Goal: Download file/media

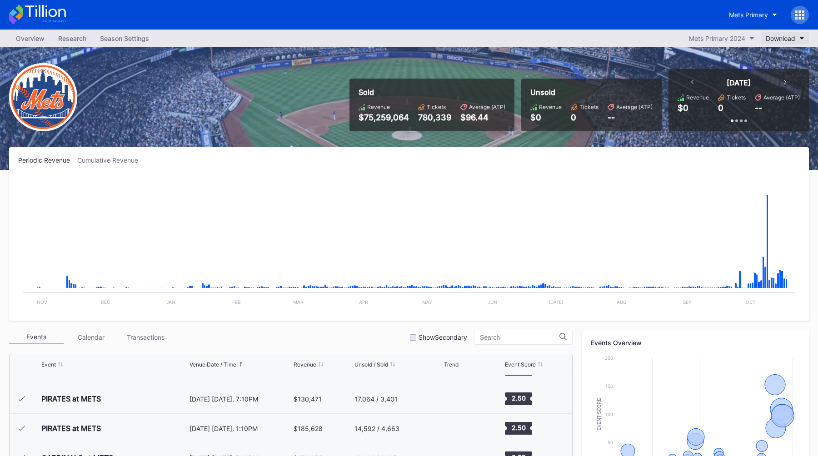
click at [785, 39] on div "Download" at bounding box center [781, 39] width 30 height 8
click at [776, 60] on div "Transactions" at bounding box center [786, 61] width 38 height 8
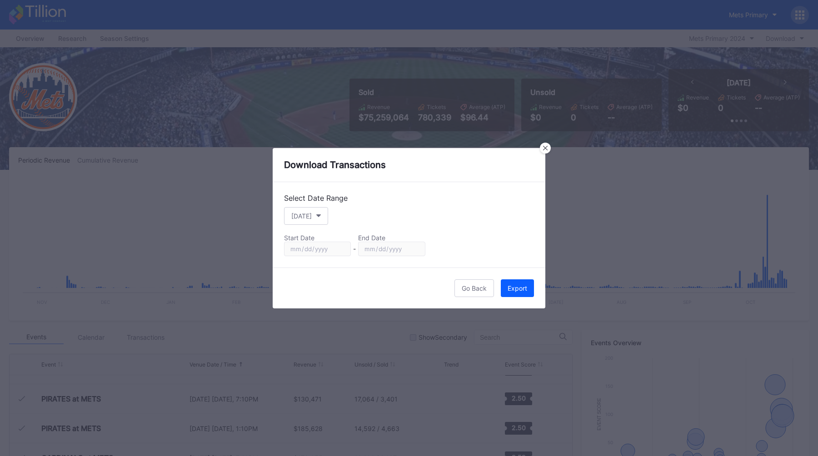
click at [305, 227] on div "Select Date Range [DATE] Start Date End Date [DATE] - [DATE]" at bounding box center [409, 224] width 273 height 85
click at [305, 223] on button "[DATE]" at bounding box center [306, 216] width 44 height 18
click at [543, 149] on icon at bounding box center [545, 147] width 5 height 5
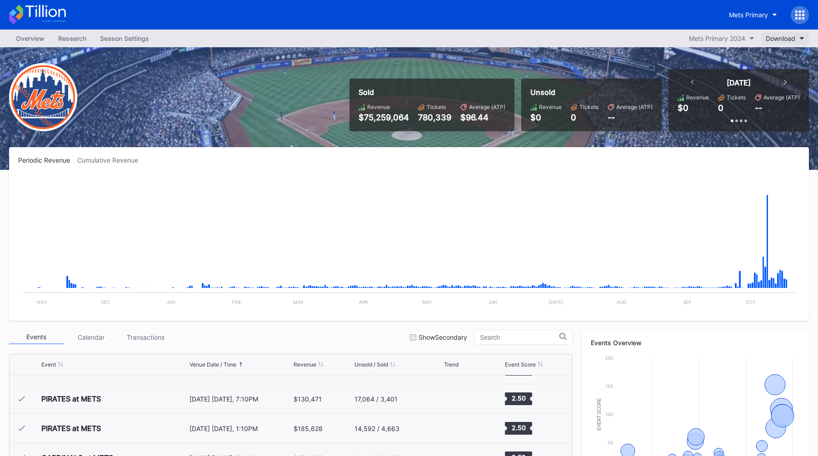
click at [774, 41] on div "Download" at bounding box center [781, 39] width 30 height 8
click at [768, 60] on div "Transactions" at bounding box center [786, 61] width 38 height 8
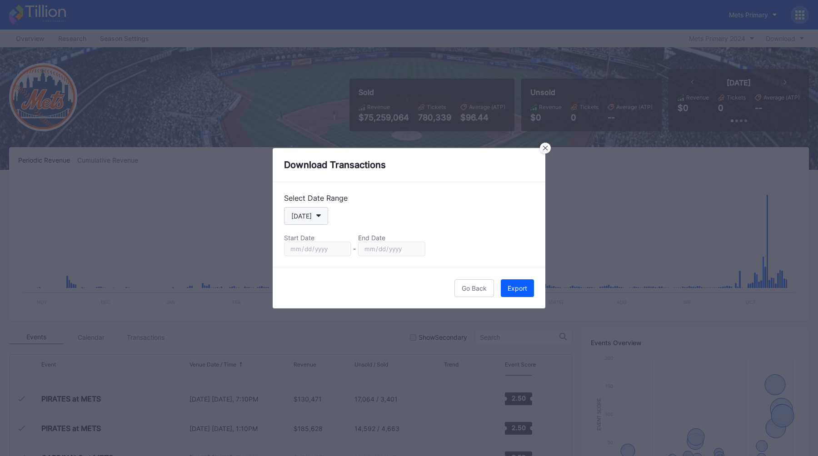
click at [302, 218] on div "[DATE]" at bounding box center [301, 216] width 20 height 8
click at [315, 304] on div "Season" at bounding box center [310, 308] width 53 height 17
type input "[DATE]"
click at [517, 286] on div "Export" at bounding box center [518, 288] width 20 height 8
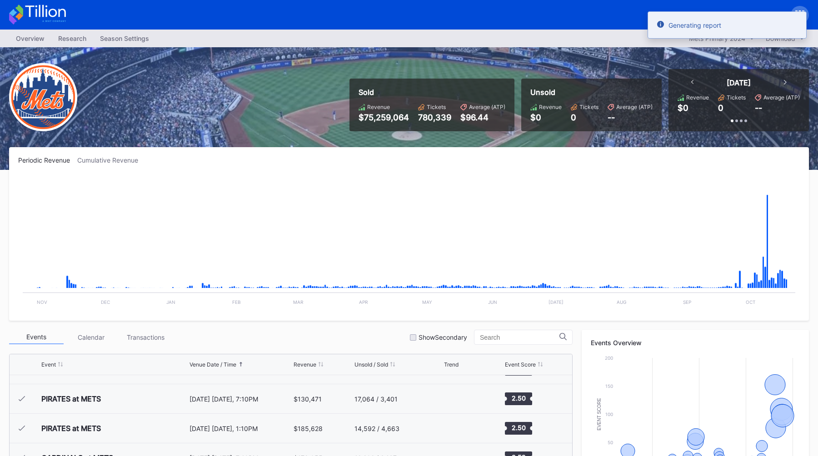
click at [319, 97] on div "Sold Revenue $75,259,064 Tickets 780,339 Average (ATP) $96.44 Unsold Revenue $0…" at bounding box center [409, 108] width 818 height 123
click at [752, 15] on div "Mets Primary" at bounding box center [748, 15] width 39 height 8
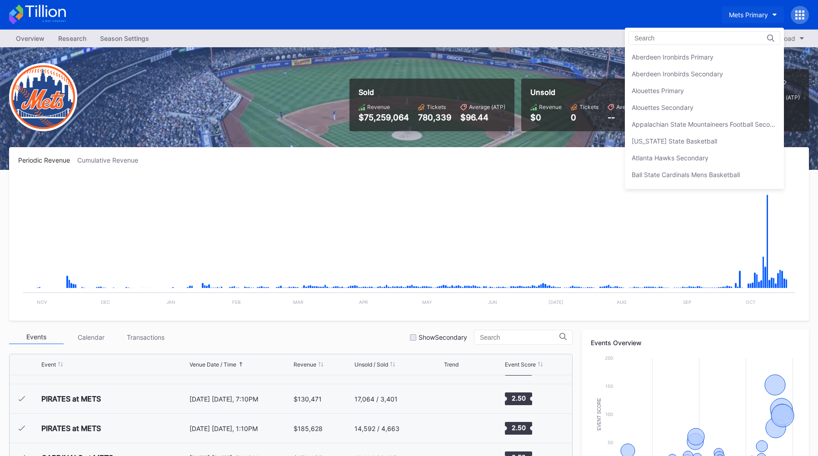
scroll to position [1412, 0]
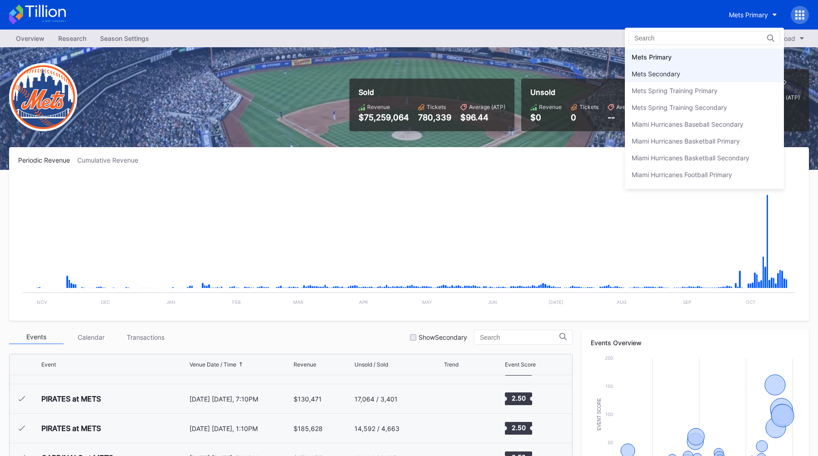
click at [669, 70] on div "Mets Secondary" at bounding box center [656, 74] width 49 height 8
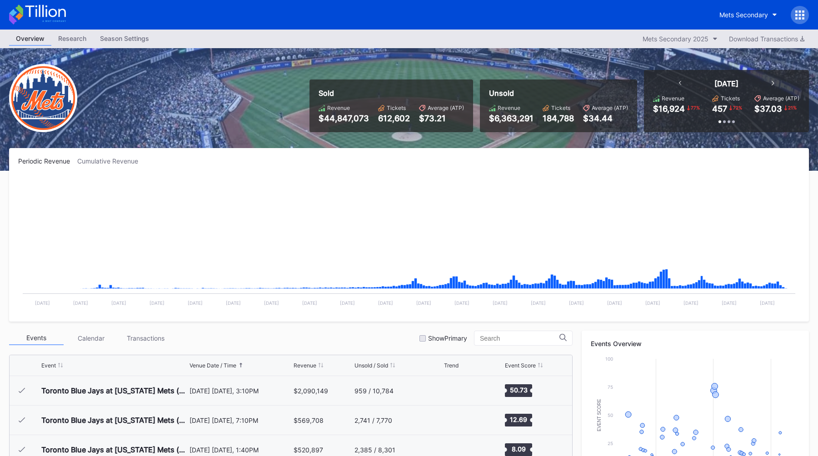
scroll to position [1890, 0]
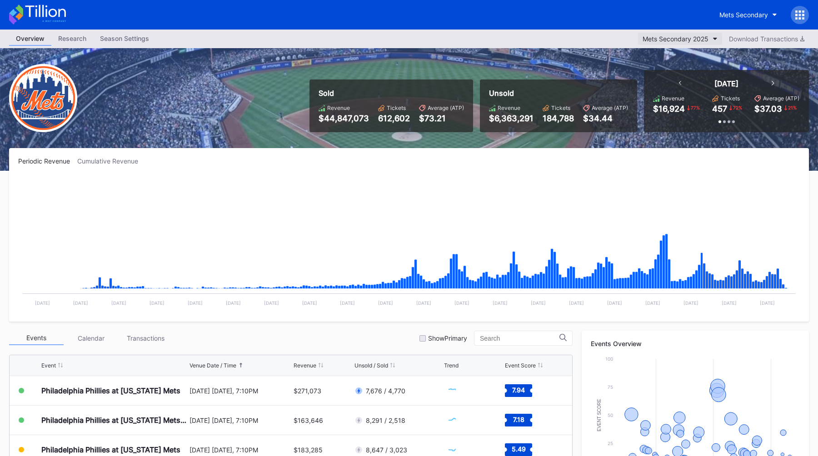
click at [688, 38] on div "Mets Secondary 2025" at bounding box center [675, 39] width 66 height 8
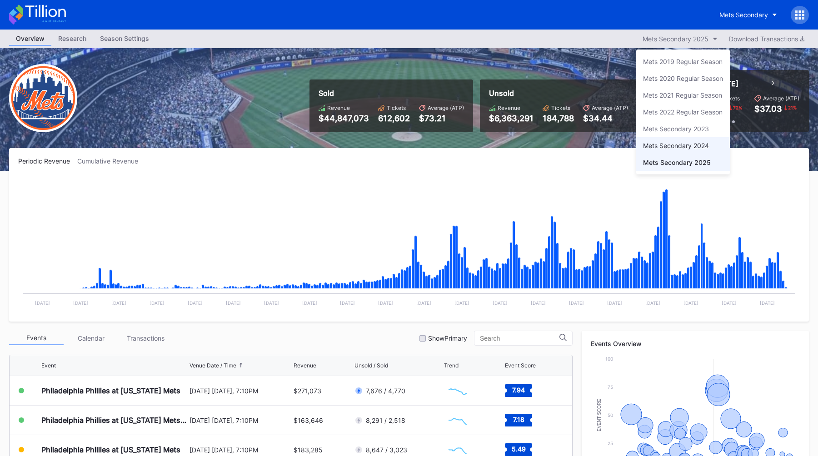
click at [664, 138] on div "Mets Secondary 2024" at bounding box center [683, 145] width 94 height 17
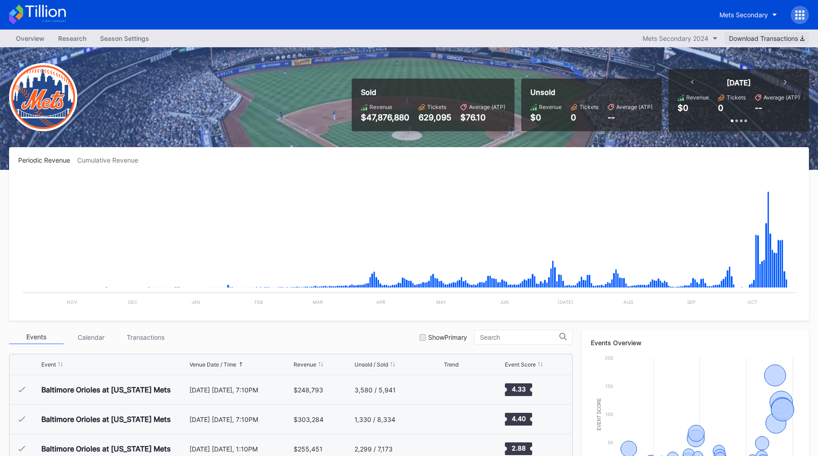
click at [792, 36] on div "Download Transactions" at bounding box center [766, 39] width 75 height 8
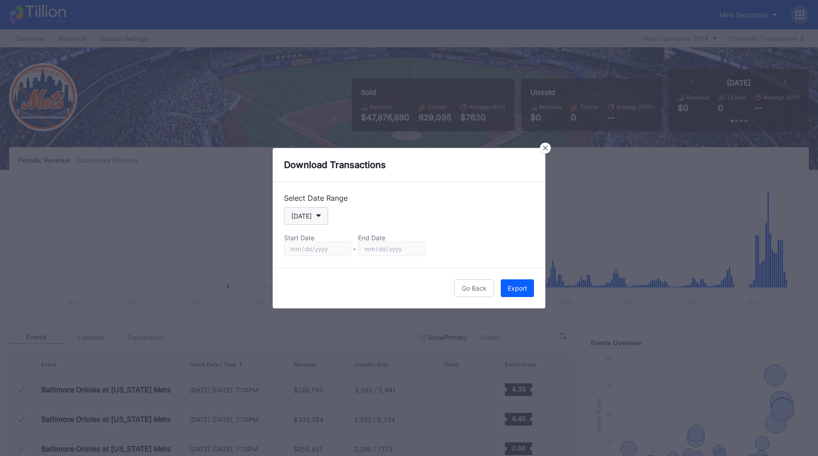
click at [314, 214] on button "[DATE]" at bounding box center [306, 216] width 44 height 18
click at [308, 312] on div "Season" at bounding box center [302, 309] width 22 height 8
type input "[DATE]"
click at [514, 288] on div "Export" at bounding box center [518, 288] width 20 height 8
